Goal: Task Accomplishment & Management: Manage account settings

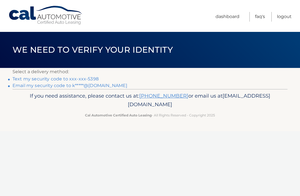
click at [24, 87] on link "Email my security code to k*****@[DOMAIN_NAME]" at bounding box center [70, 85] width 115 height 5
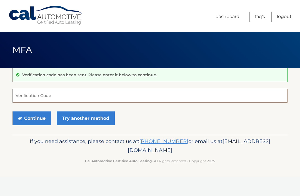
click at [75, 93] on input "Verification Code" at bounding box center [150, 96] width 275 height 14
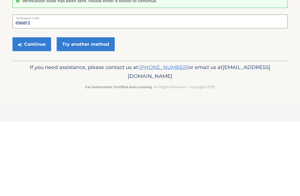
type input "696813"
click at [36, 112] on button "Continue" at bounding box center [32, 119] width 39 height 14
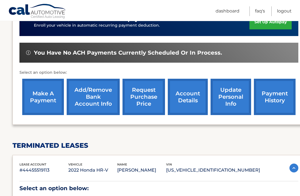
scroll to position [153, 0]
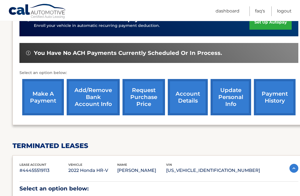
click at [38, 101] on link "make a payment" at bounding box center [43, 97] width 42 height 36
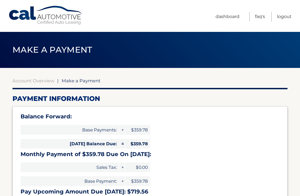
select select "NGM1YmViNzktZWYxOC00NjI5LTlmZWEtM2UwNDNmM2EwYzE2"
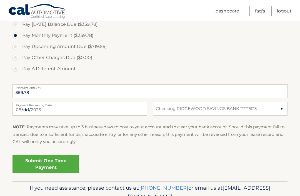
scroll to position [199, 0]
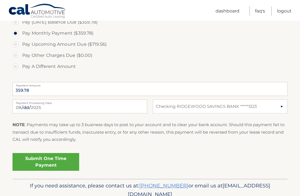
click at [58, 157] on link "Submit One Time Payment" at bounding box center [46, 163] width 67 height 18
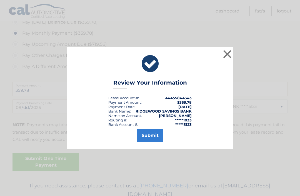
click at [150, 143] on button "Submit" at bounding box center [150, 135] width 26 height 13
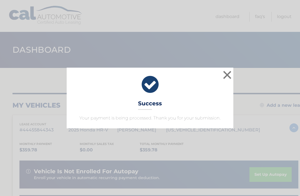
click at [228, 74] on button "×" at bounding box center [227, 74] width 11 height 11
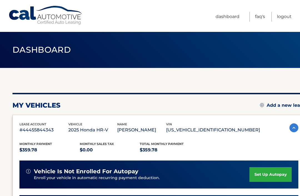
click at [285, 19] on link "Logout" at bounding box center [284, 17] width 15 height 10
